Goal: Task Accomplishment & Management: Use online tool/utility

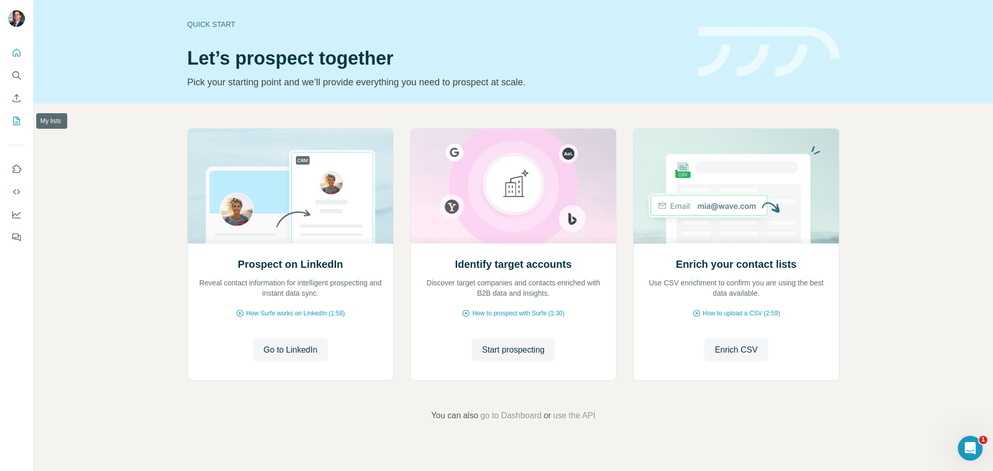
click at [18, 119] on icon "My lists" at bounding box center [16, 121] width 10 height 10
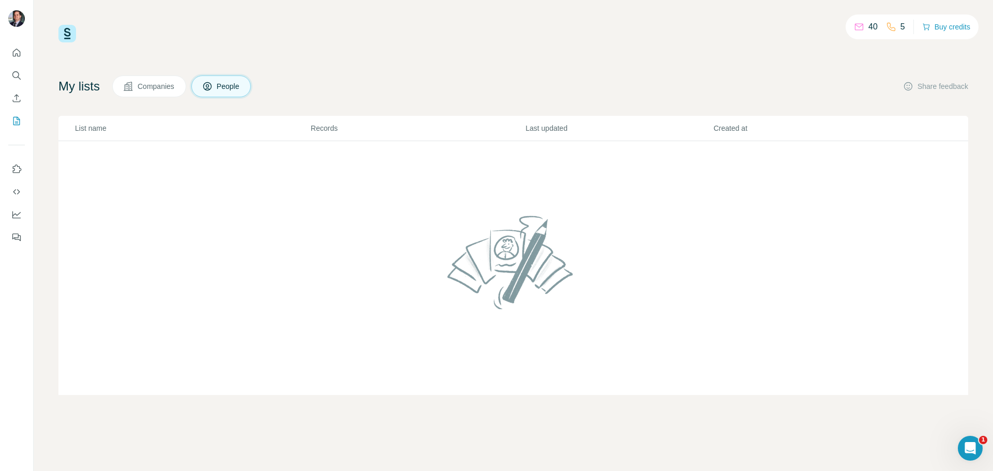
click at [155, 89] on span "Companies" at bounding box center [157, 86] width 38 height 10
click at [14, 73] on icon "Search" at bounding box center [16, 75] width 10 height 10
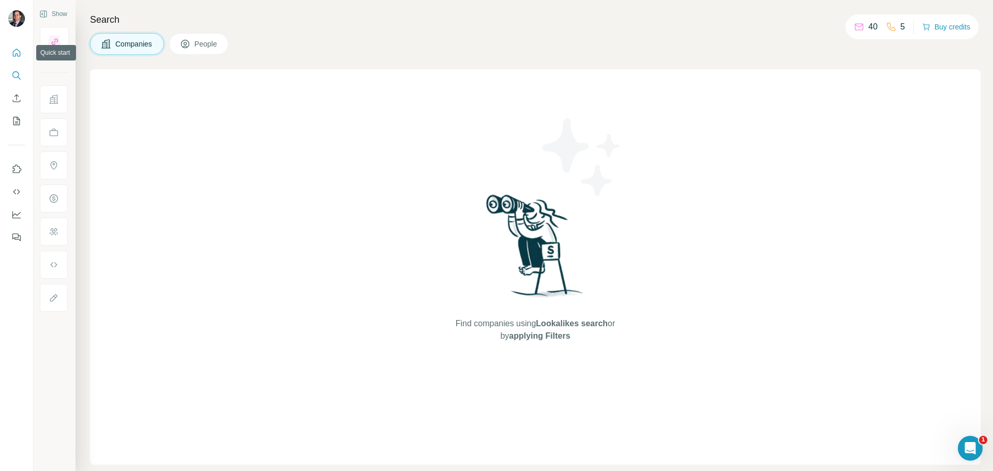
click at [12, 52] on icon "Quick start" at bounding box center [16, 53] width 10 height 10
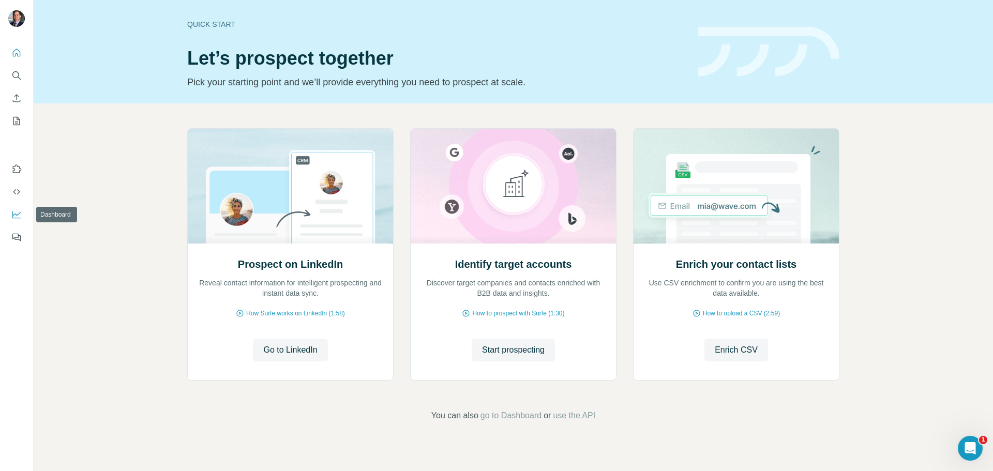
click at [16, 212] on icon "Dashboard" at bounding box center [16, 214] width 10 height 10
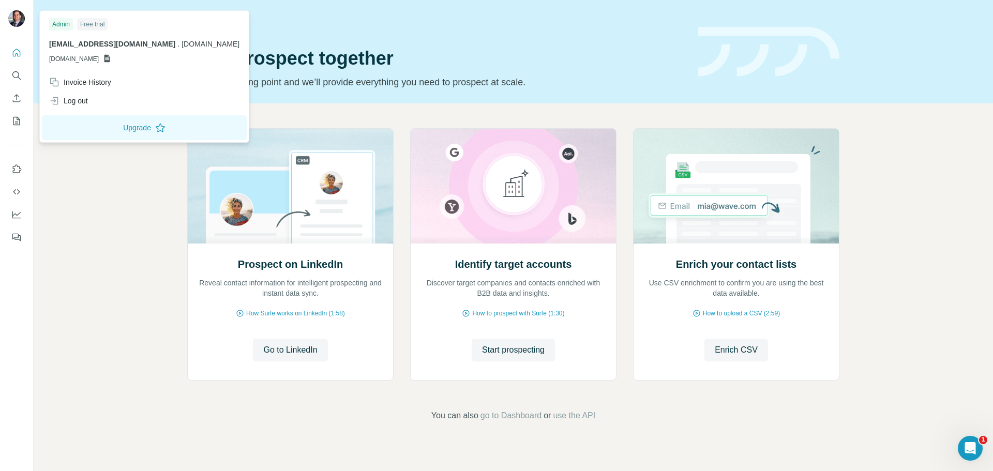
click at [110, 58] on icon at bounding box center [107, 59] width 6 height 8
drag, startPoint x: 109, startPoint y: 58, endPoint x: 79, endPoint y: 61, distance: 30.6
click at [79, 61] on p "[DOMAIN_NAME]" at bounding box center [144, 58] width 190 height 9
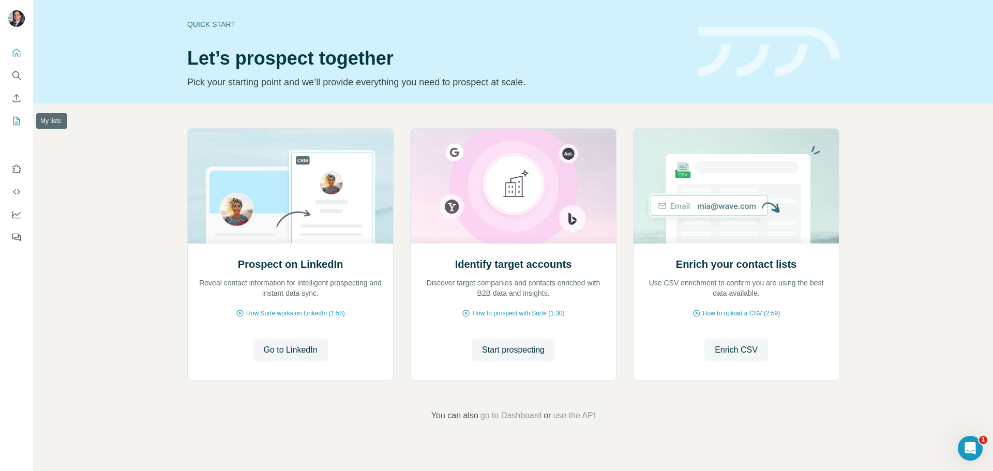
click at [15, 123] on icon "My lists" at bounding box center [17, 120] width 5 height 7
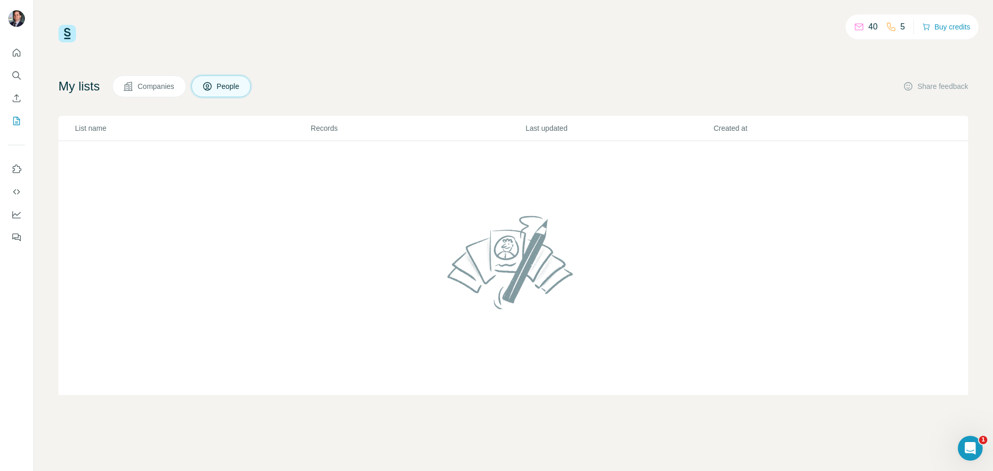
click at [140, 84] on button "Companies" at bounding box center [149, 87] width 74 height 22
click at [11, 76] on icon "Search" at bounding box center [16, 75] width 10 height 10
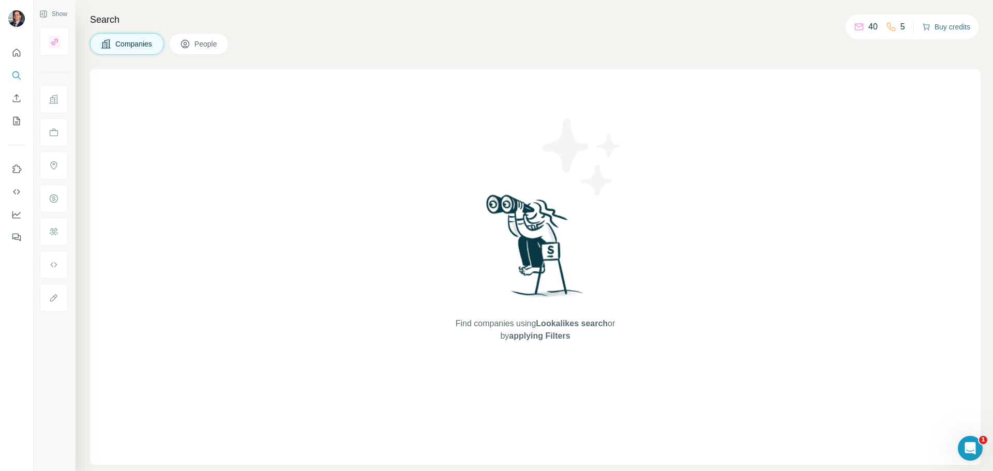
click at [946, 25] on button "Buy credits" at bounding box center [946, 27] width 48 height 14
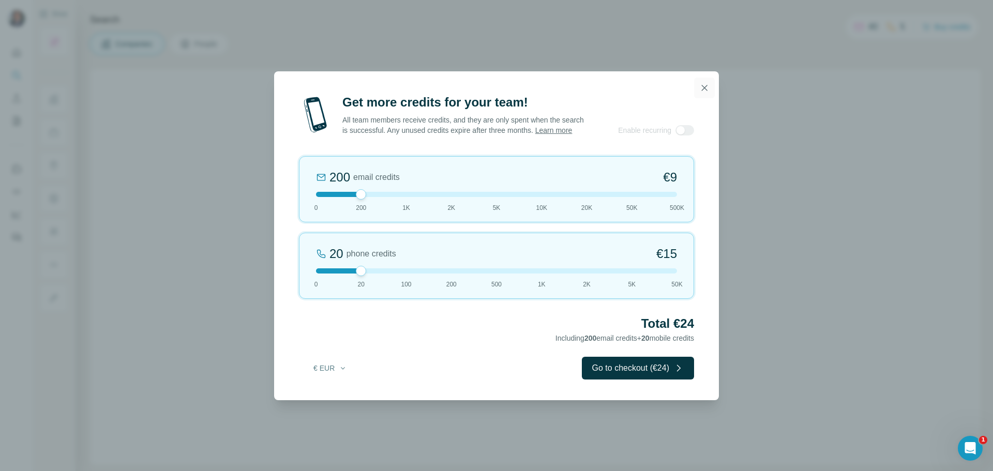
click at [705, 83] on icon "button" at bounding box center [704, 88] width 10 height 10
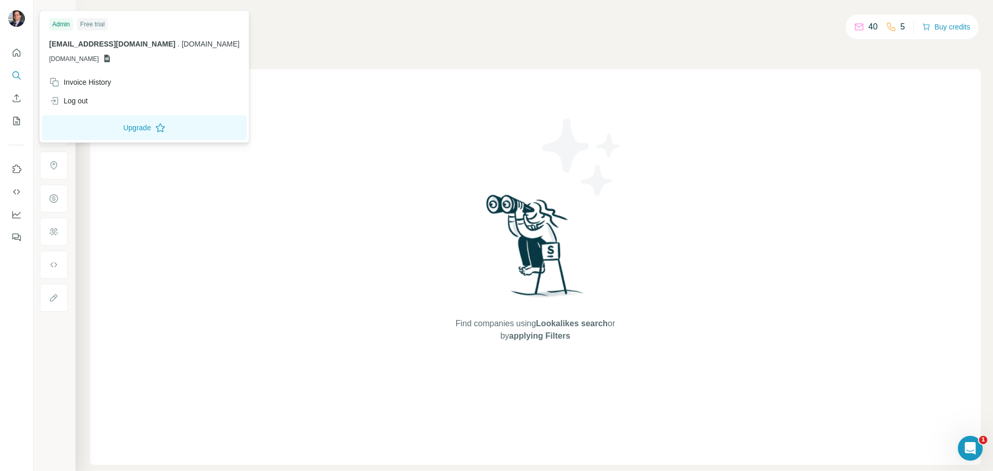
click at [15, 20] on img at bounding box center [16, 18] width 17 height 17
click at [16, 122] on icon "My lists" at bounding box center [17, 120] width 5 height 7
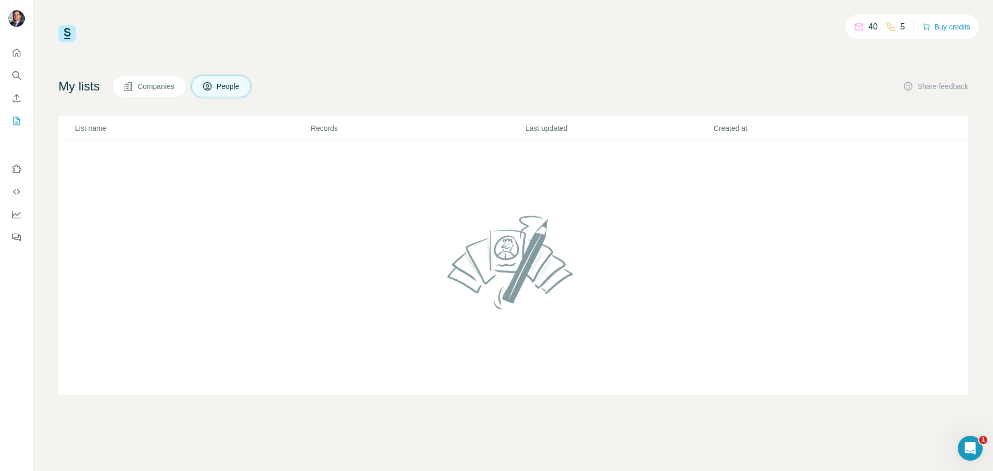
drag, startPoint x: 158, startPoint y: 76, endPoint x: 155, endPoint y: 84, distance: 9.5
click at [158, 76] on button "Companies" at bounding box center [149, 87] width 74 height 22
click at [154, 84] on span "Companies" at bounding box center [157, 86] width 38 height 10
click at [90, 127] on p "List name" at bounding box center [192, 128] width 235 height 10
click at [11, 55] on icon "Quick start" at bounding box center [16, 53] width 10 height 10
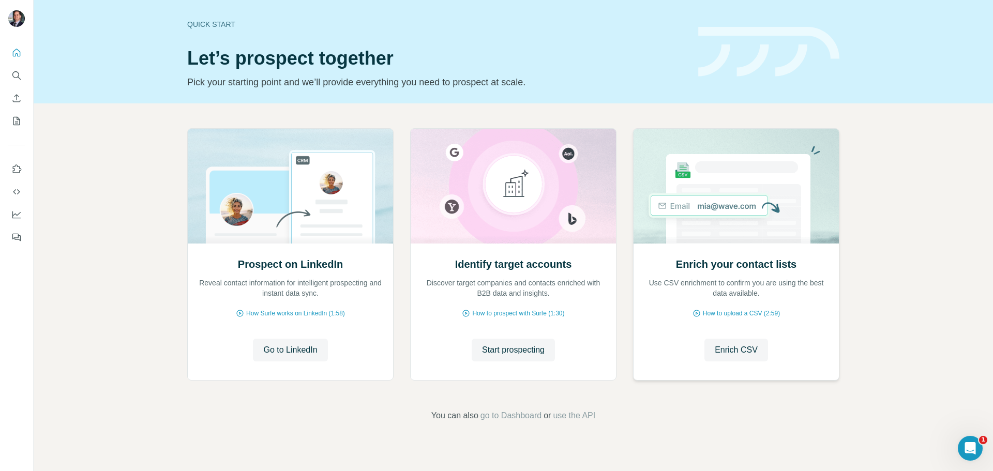
click at [758, 213] on img at bounding box center [736, 186] width 206 height 115
click at [739, 353] on span "Enrich CSV" at bounding box center [736, 350] width 43 height 12
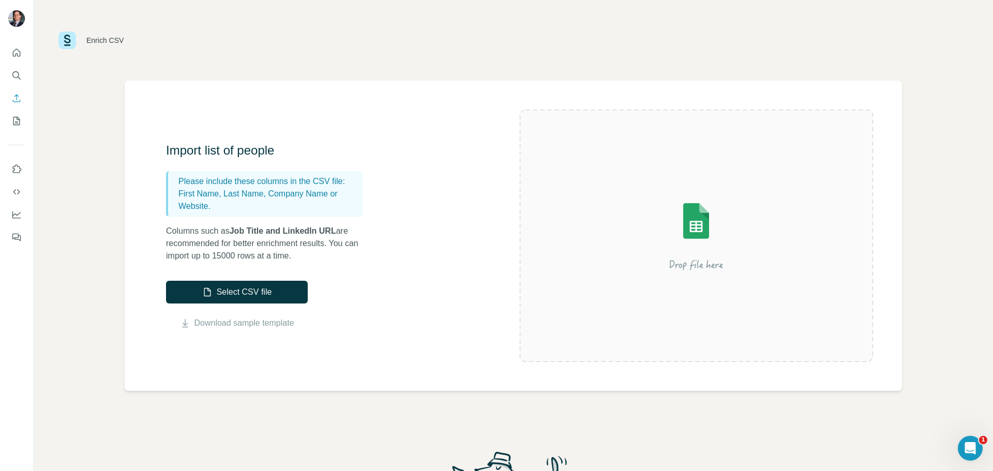
drag, startPoint x: 84, startPoint y: 238, endPoint x: 105, endPoint y: 230, distance: 22.8
click at [85, 238] on div "Enrich CSV Import list of people Please include these columns in the CSV file: …" at bounding box center [513, 235] width 959 height 471
click at [359, 44] on div "Enrich CSV" at bounding box center [513, 40] width 910 height 31
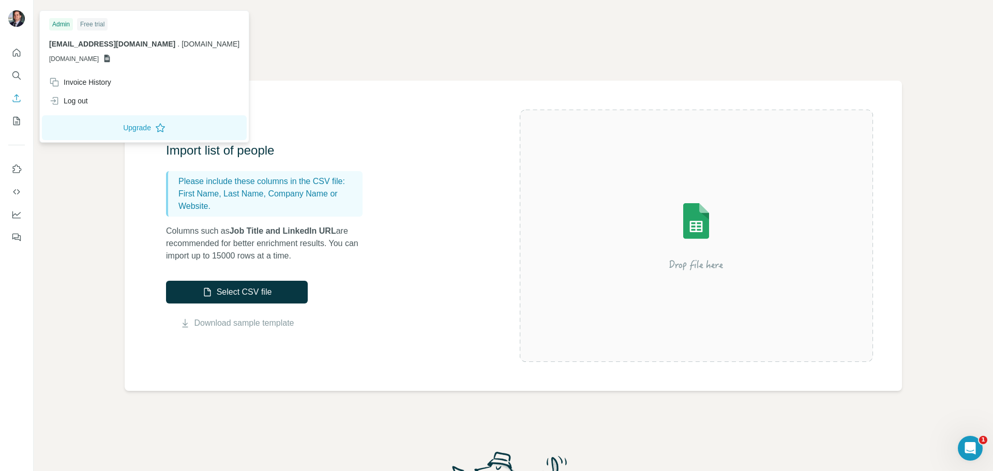
click at [89, 22] on div "Free trial" at bounding box center [92, 24] width 31 height 12
click at [74, 55] on span "[DOMAIN_NAME]" at bounding box center [74, 58] width 50 height 9
click at [109, 55] on icon at bounding box center [107, 59] width 6 height 8
